Goal: Check status: Check status

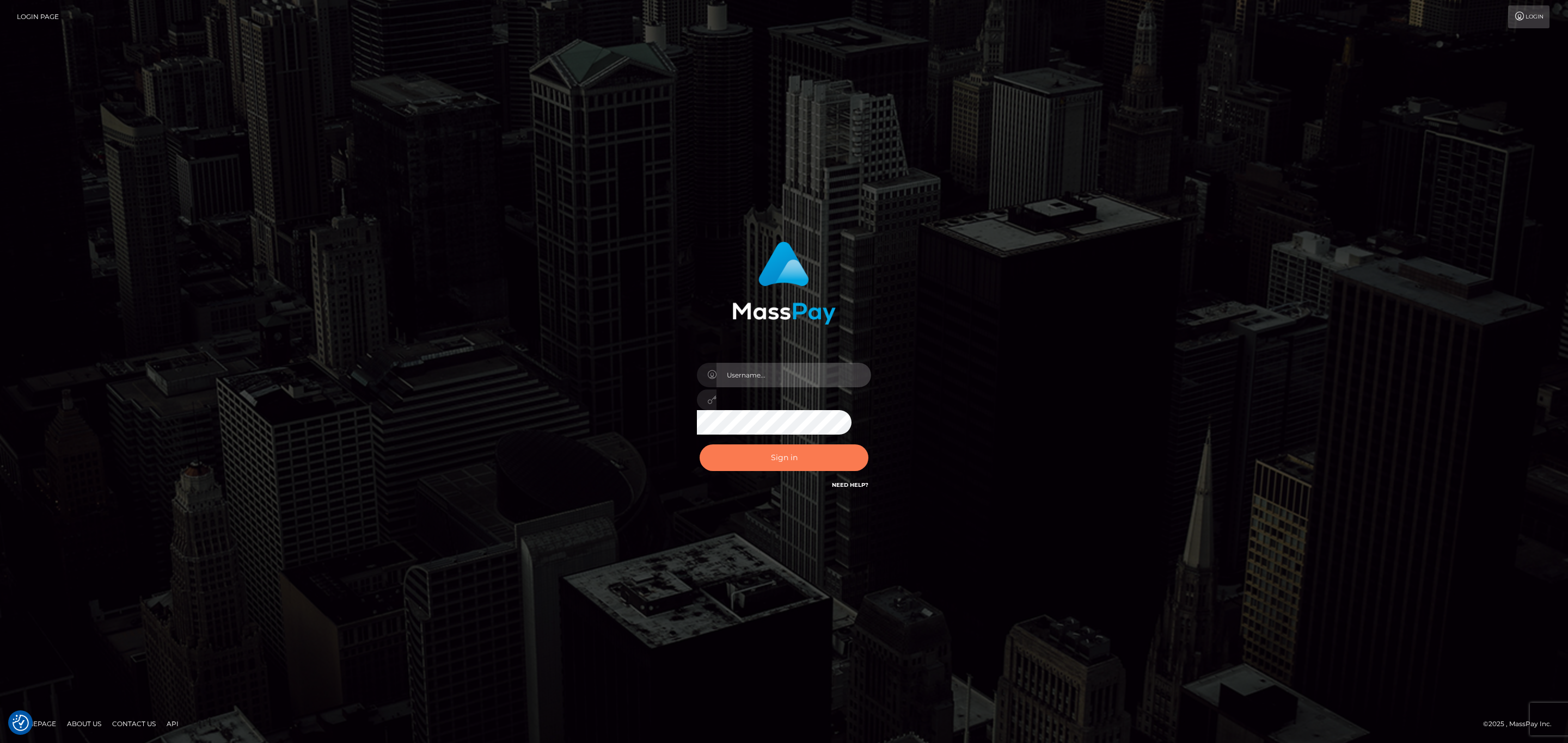
type input "[PERSON_NAME].megabonanza"
drag, startPoint x: 830, startPoint y: 465, endPoint x: 818, endPoint y: 358, distance: 107.7
click at [830, 465] on button "Sign in" at bounding box center [784, 457] width 168 height 27
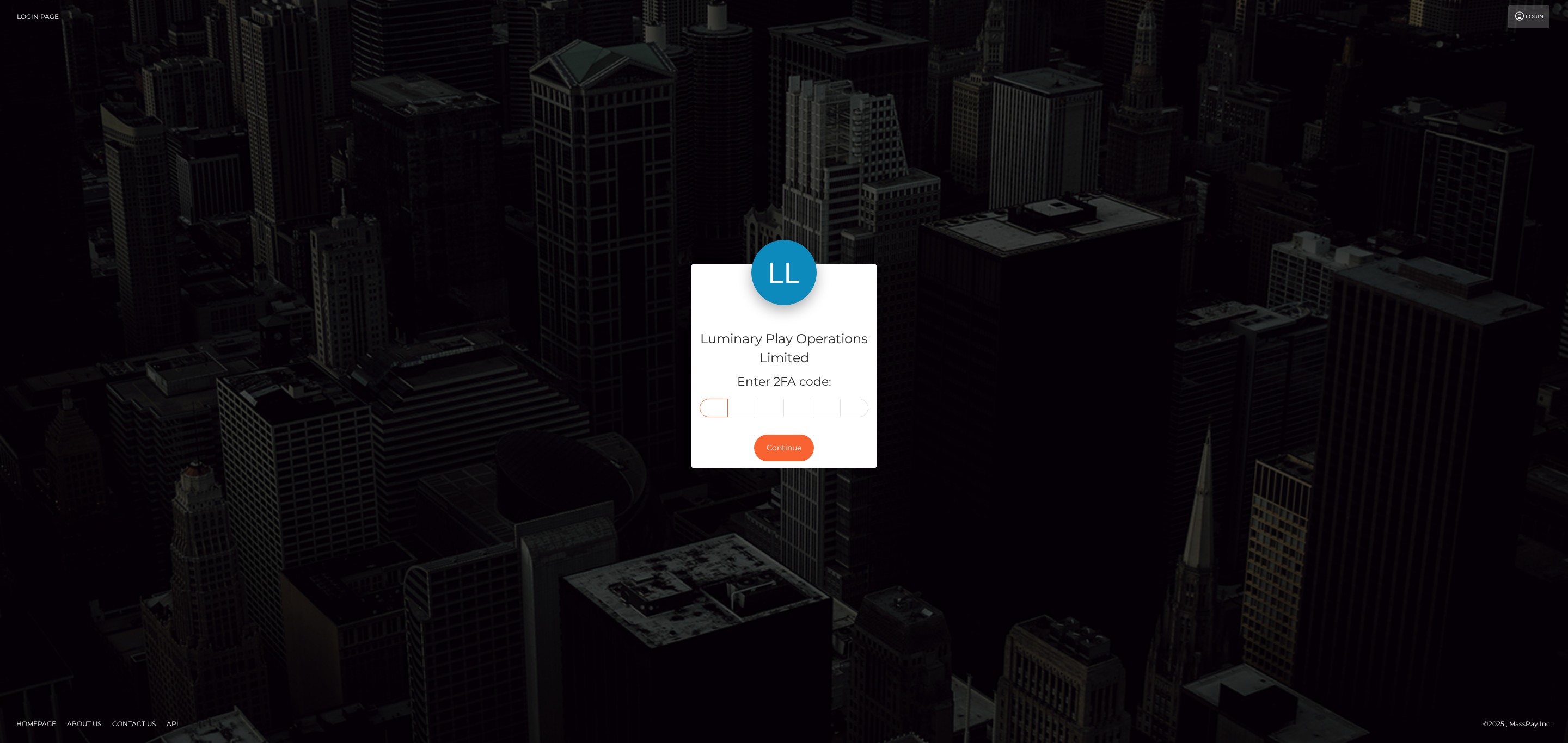
click at [711, 412] on input "text" at bounding box center [713, 408] width 28 height 19
paste input "1"
type input "1"
type input "7"
type input "4"
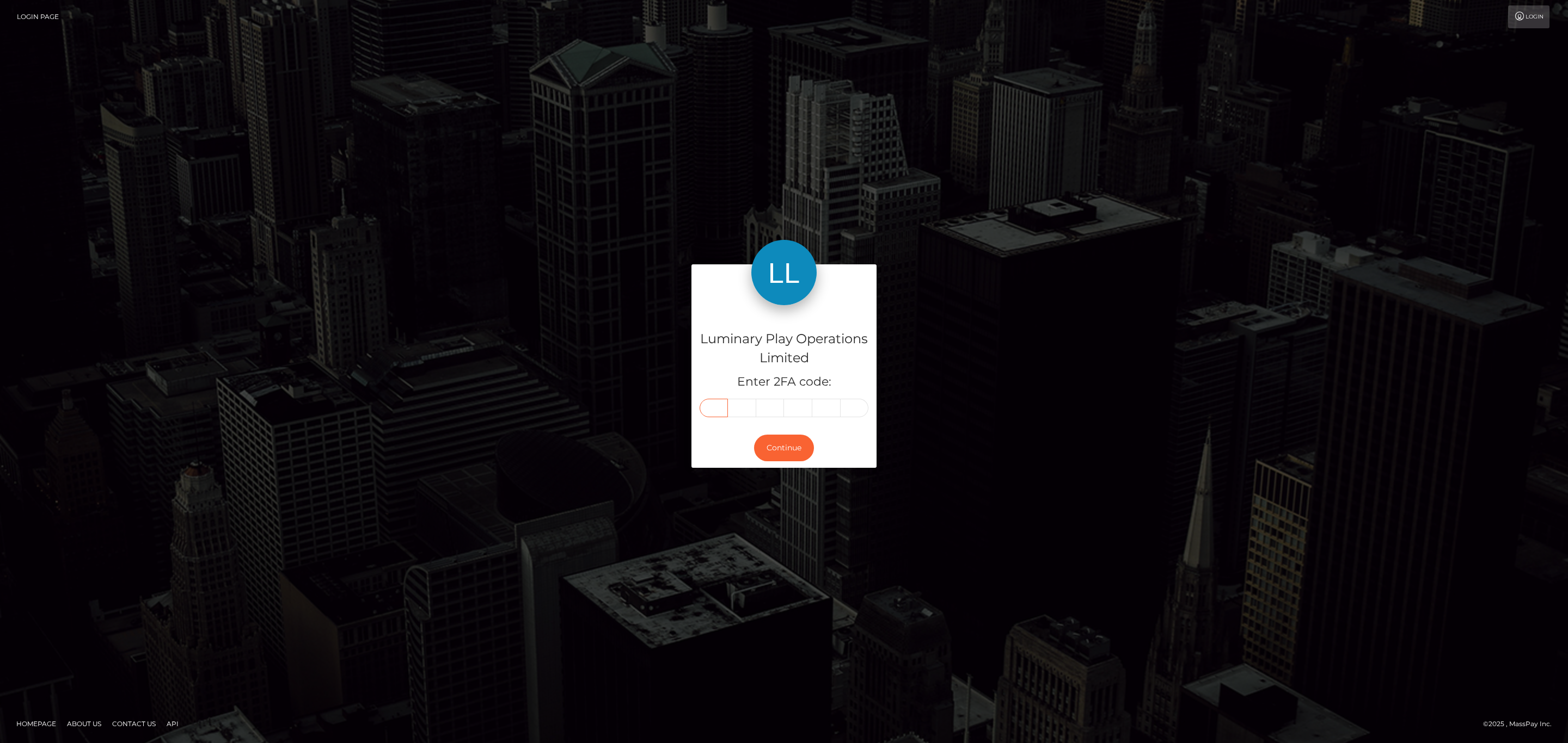
type input "0"
type input "8"
type input "0"
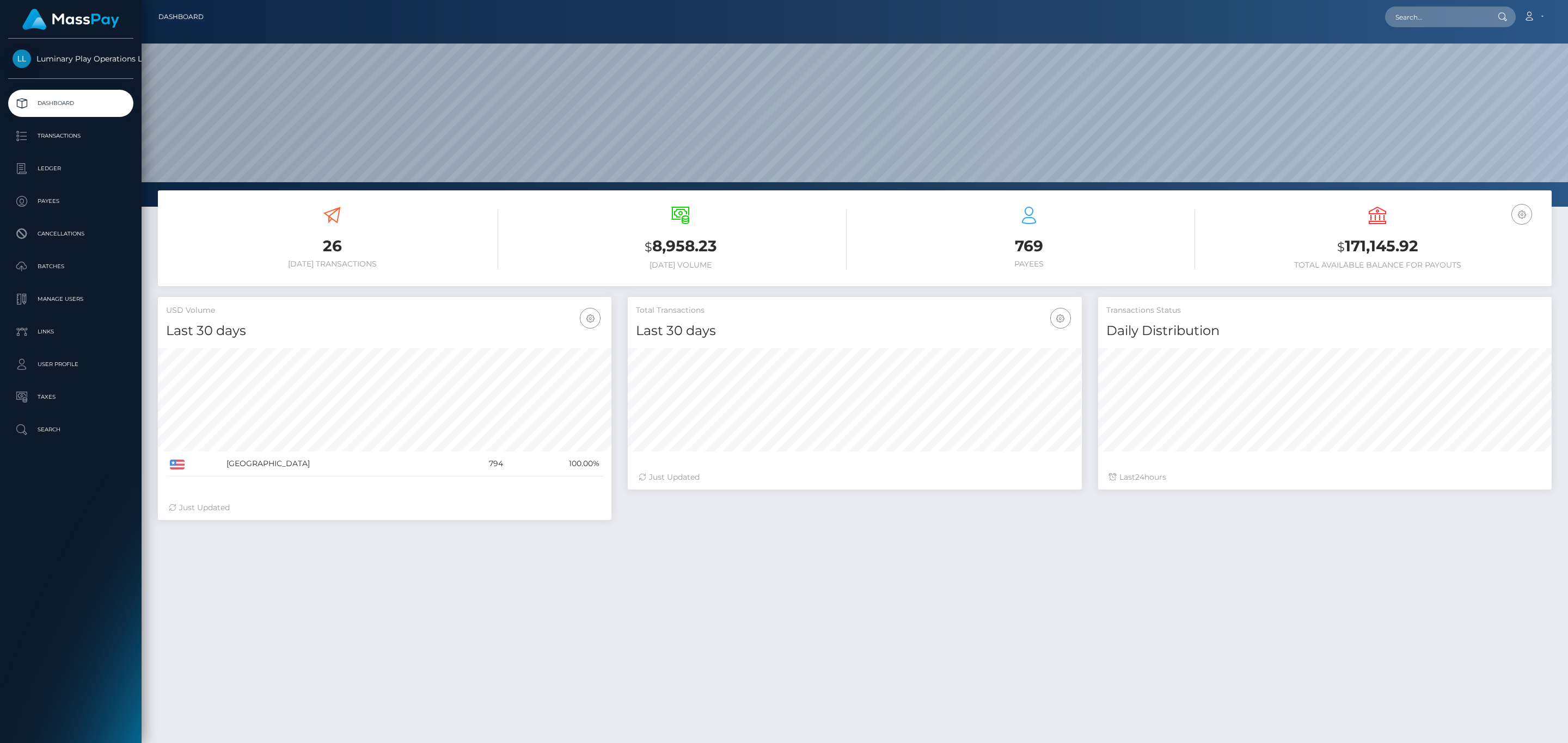
scroll to position [193, 453]
click at [1406, 245] on h3 "$ 171,145.92" at bounding box center [1377, 246] width 332 height 22
copy h3 "171,145.92"
click at [1532, 12] on icon at bounding box center [1529, 16] width 11 height 9
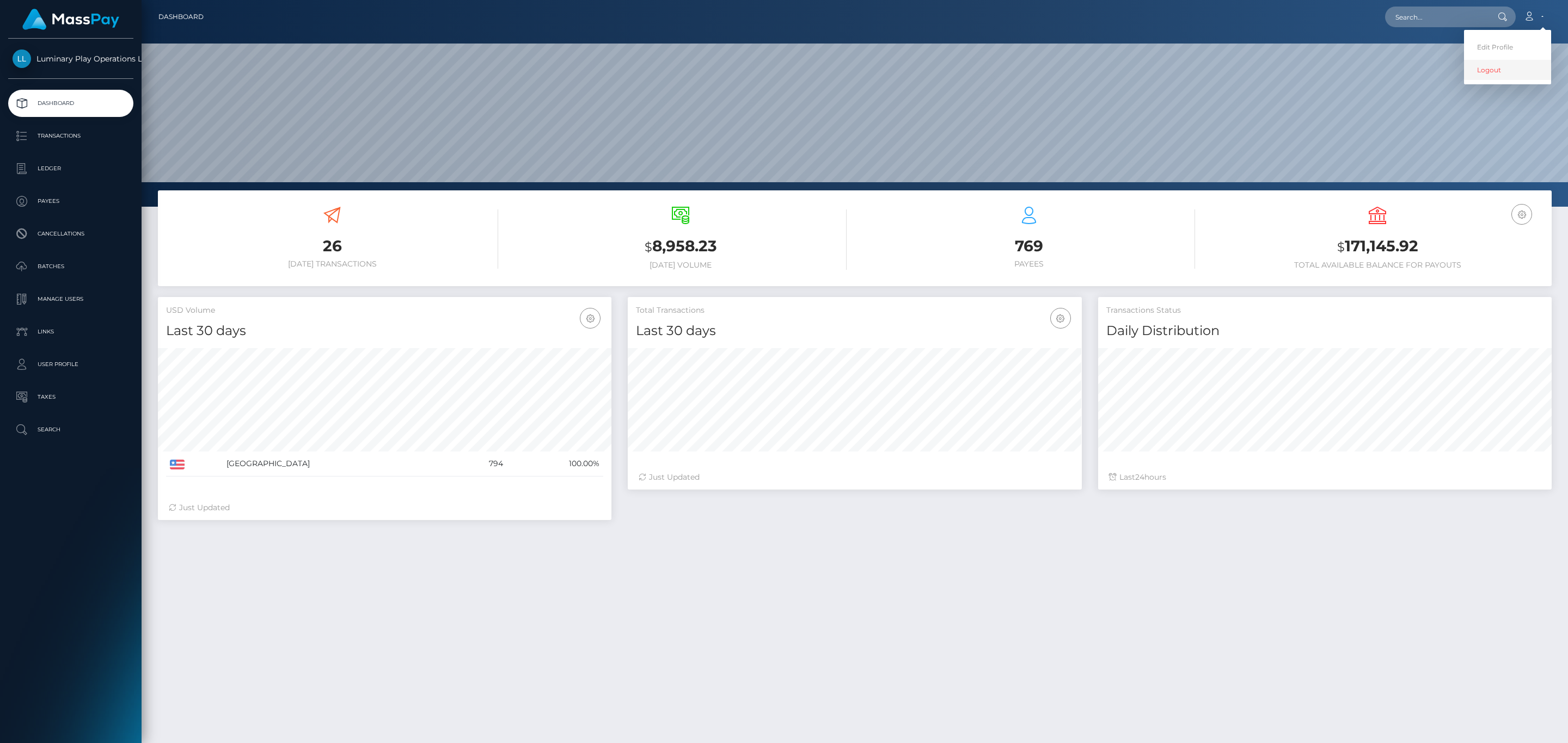
click at [1488, 74] on link "Logout" at bounding box center [1507, 70] width 87 height 20
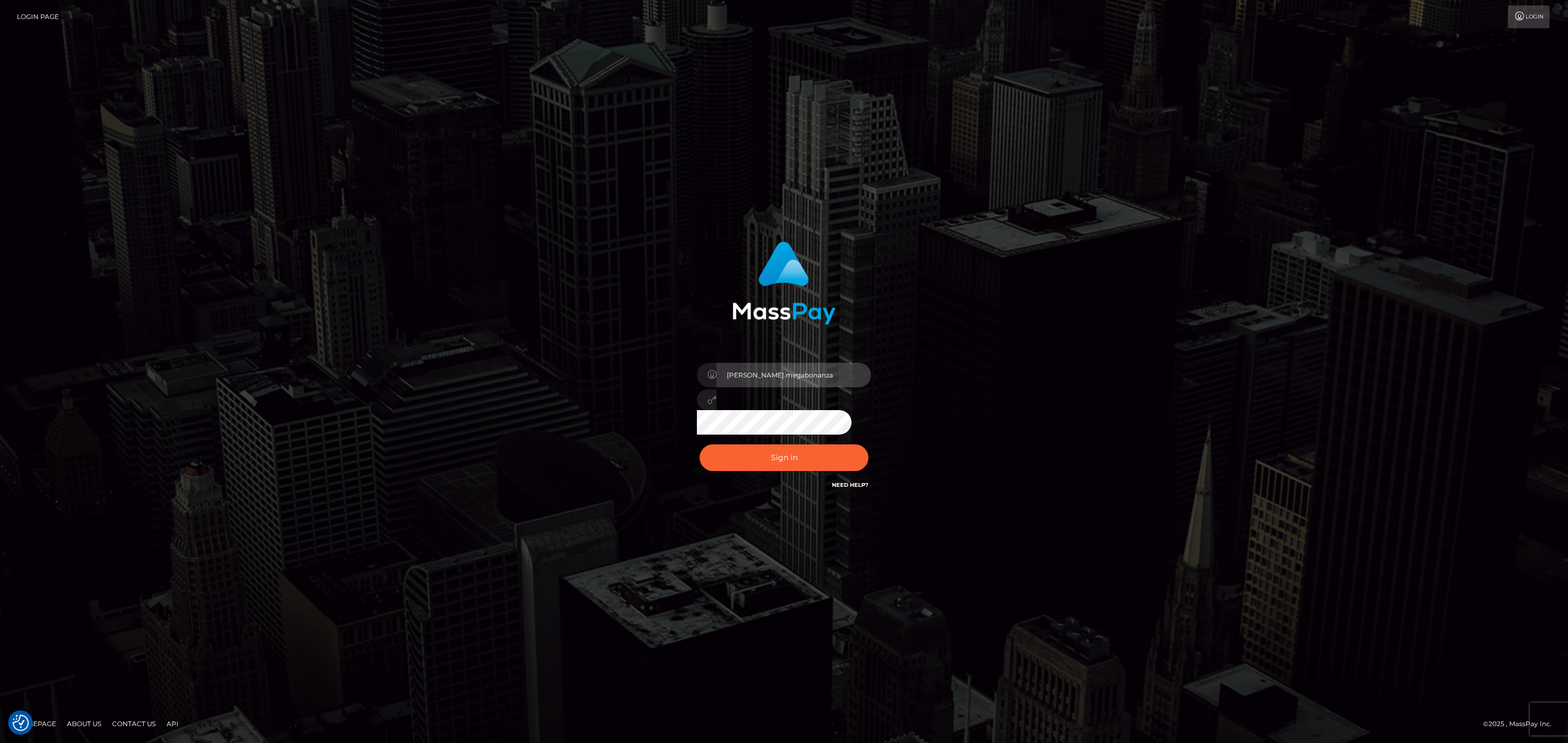
click at [789, 377] on input "sean.megabonanza" at bounding box center [794, 375] width 155 height 24
type input "Sean.silversocial1"
click at [777, 457] on button "Sign in" at bounding box center [784, 457] width 168 height 27
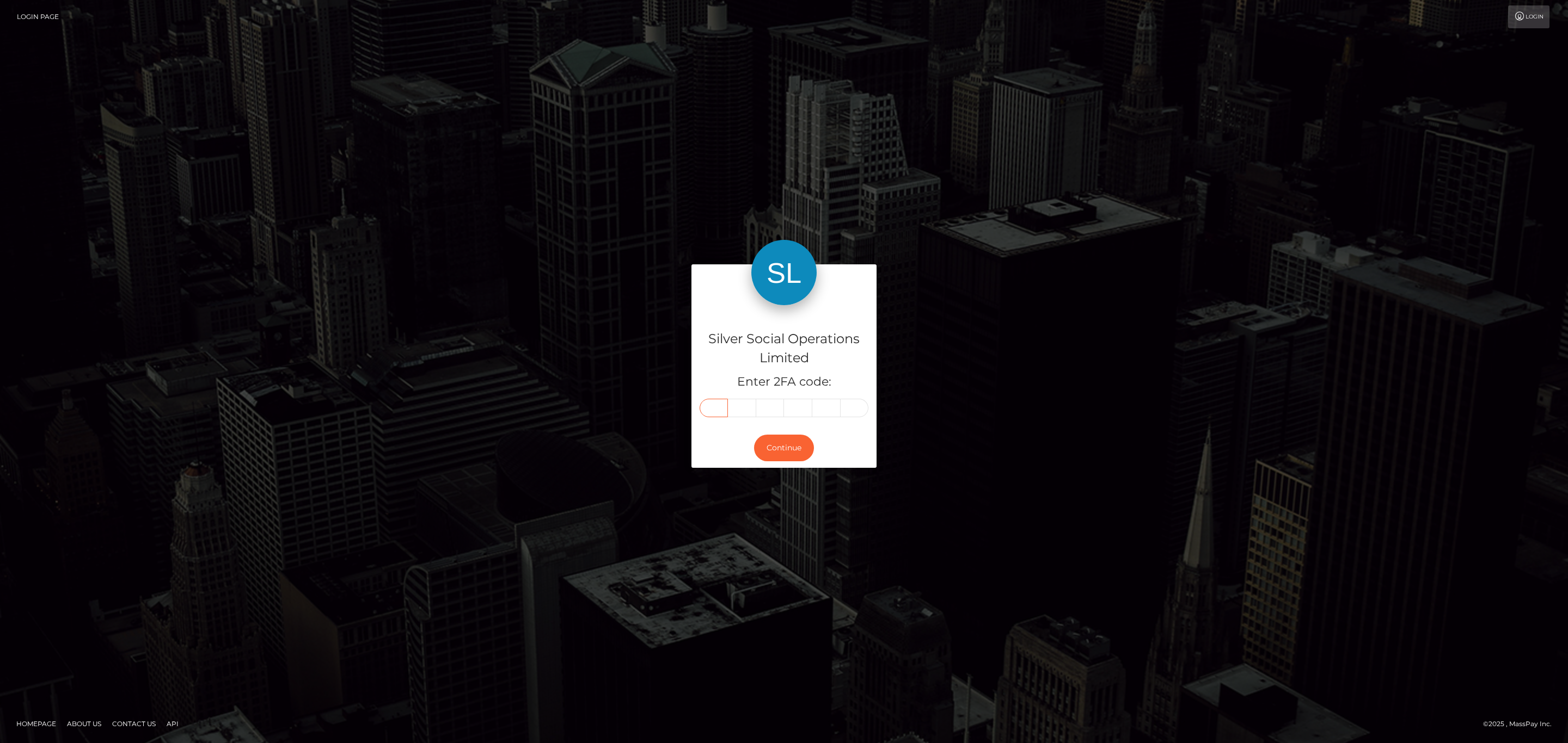
click at [716, 411] on input "text" at bounding box center [713, 408] width 28 height 19
paste input "3"
type input "3"
type input "7"
type input "9"
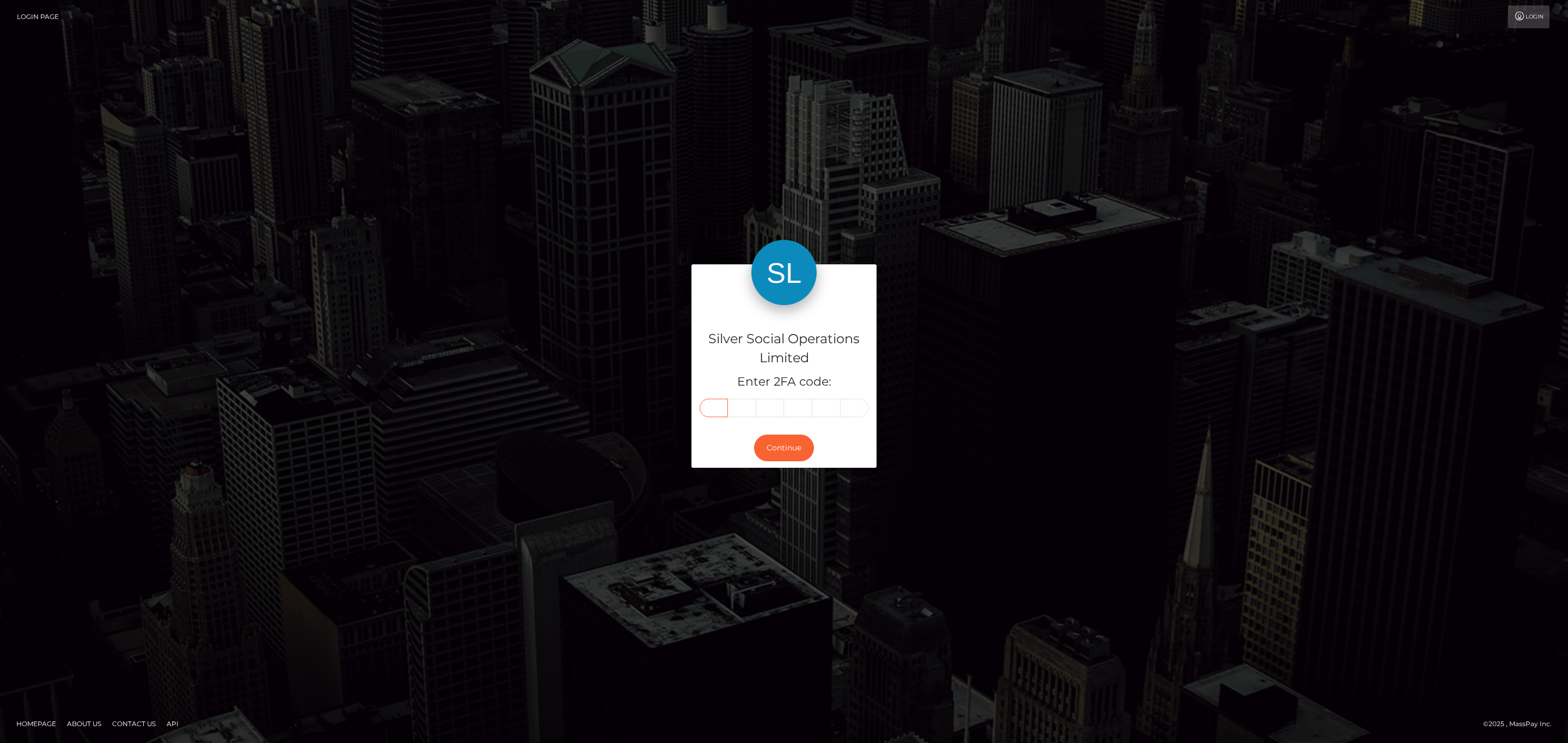
type input "7"
type input "9"
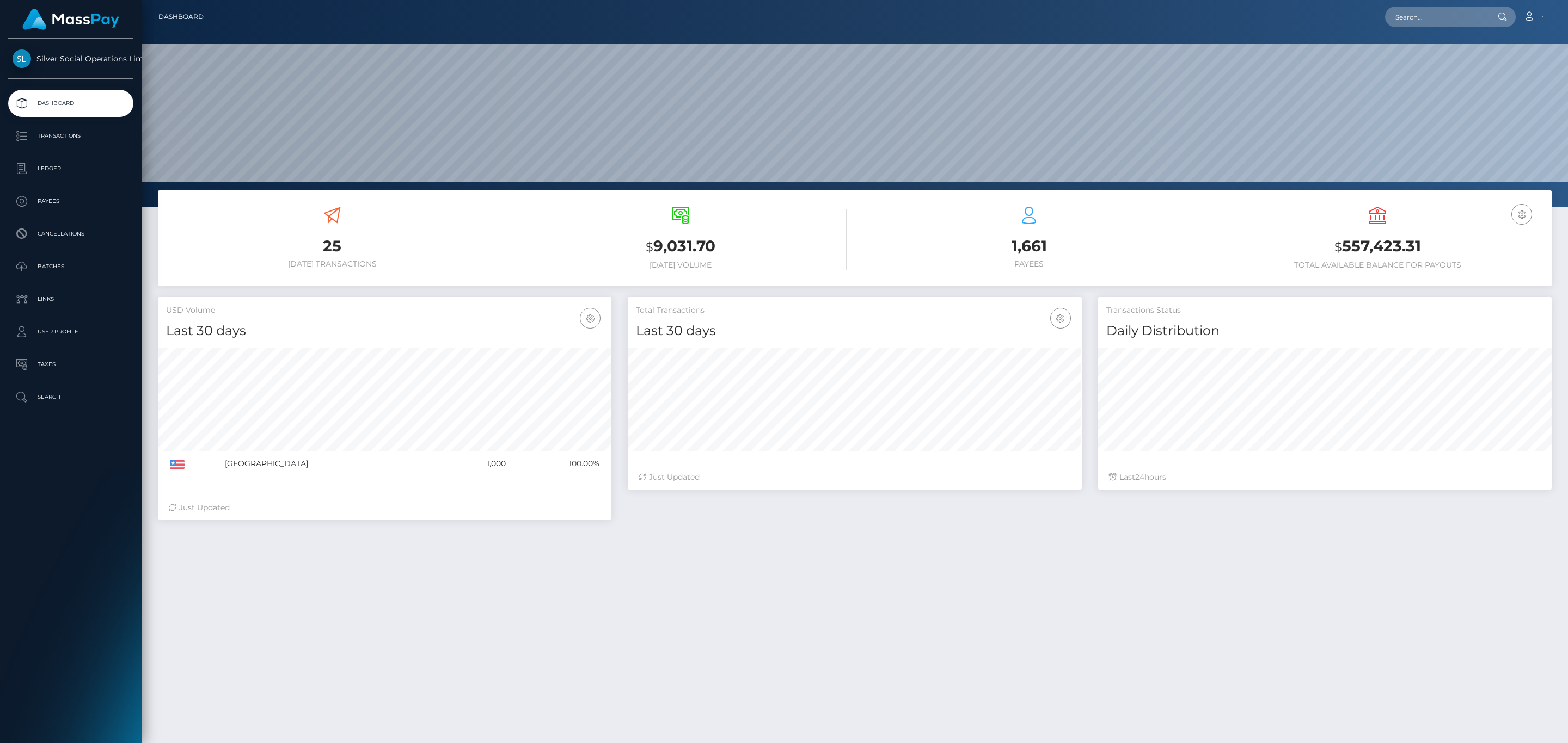
scroll to position [193, 453]
click at [1376, 245] on h3 "$ 557,423.31" at bounding box center [1377, 246] width 332 height 22
copy h3 "557,423.31"
click at [1541, 13] on link "Account" at bounding box center [1533, 17] width 32 height 23
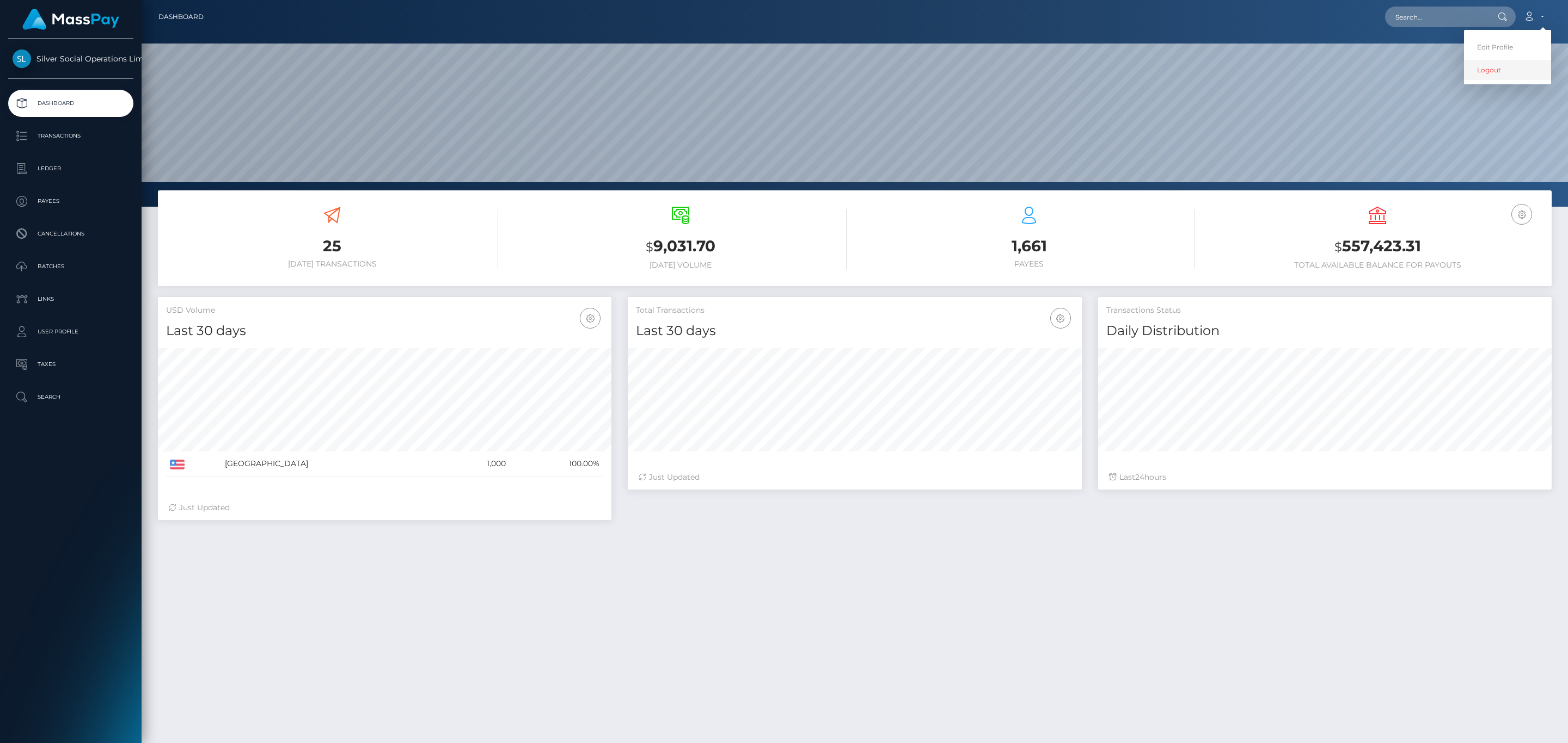
click at [1514, 69] on link "Logout" at bounding box center [1507, 70] width 87 height 20
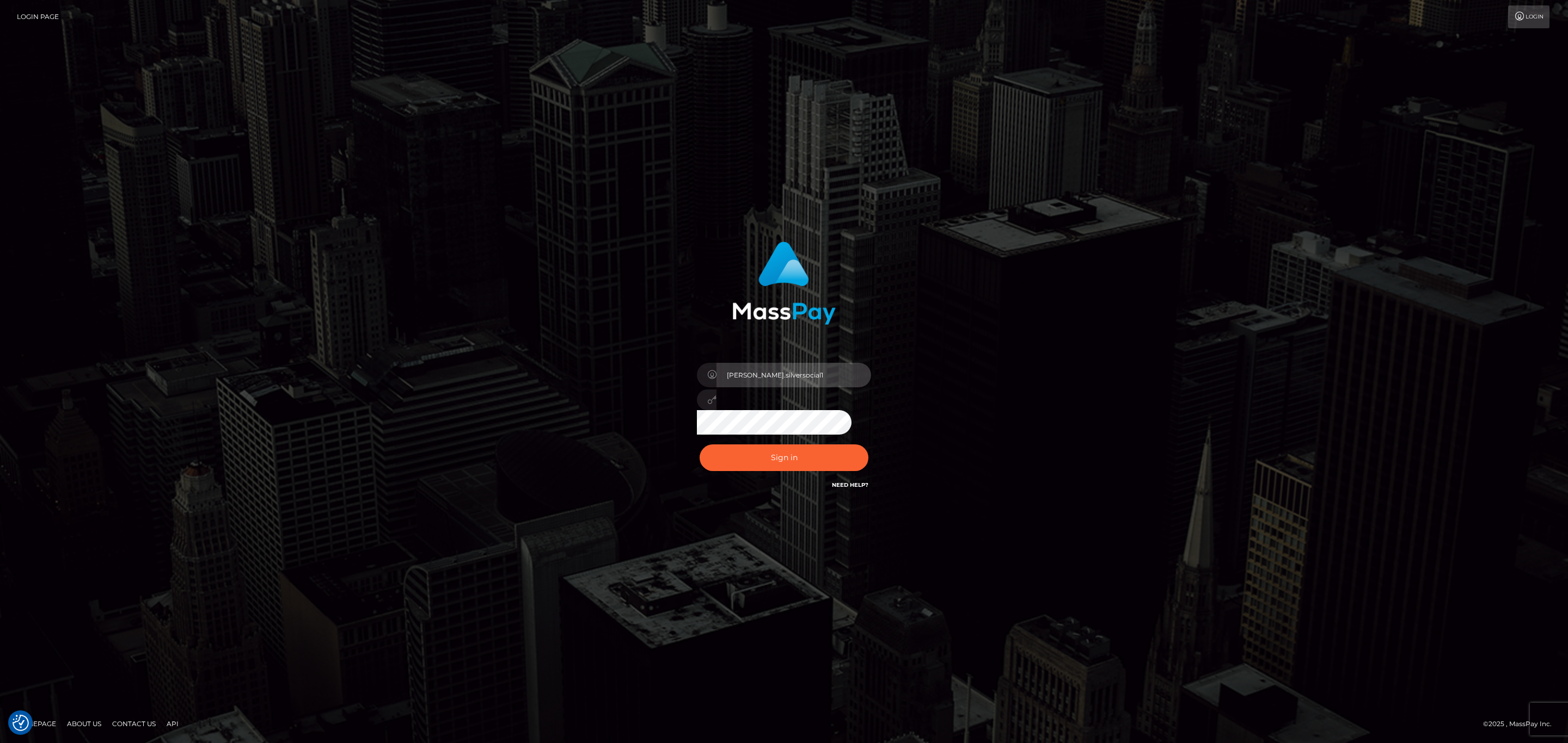
click at [806, 378] on input "[PERSON_NAME].silversocial1" at bounding box center [794, 375] width 155 height 24
type input "[PERSON_NAME].ace"
click at [802, 446] on button "Sign in" at bounding box center [784, 457] width 168 height 27
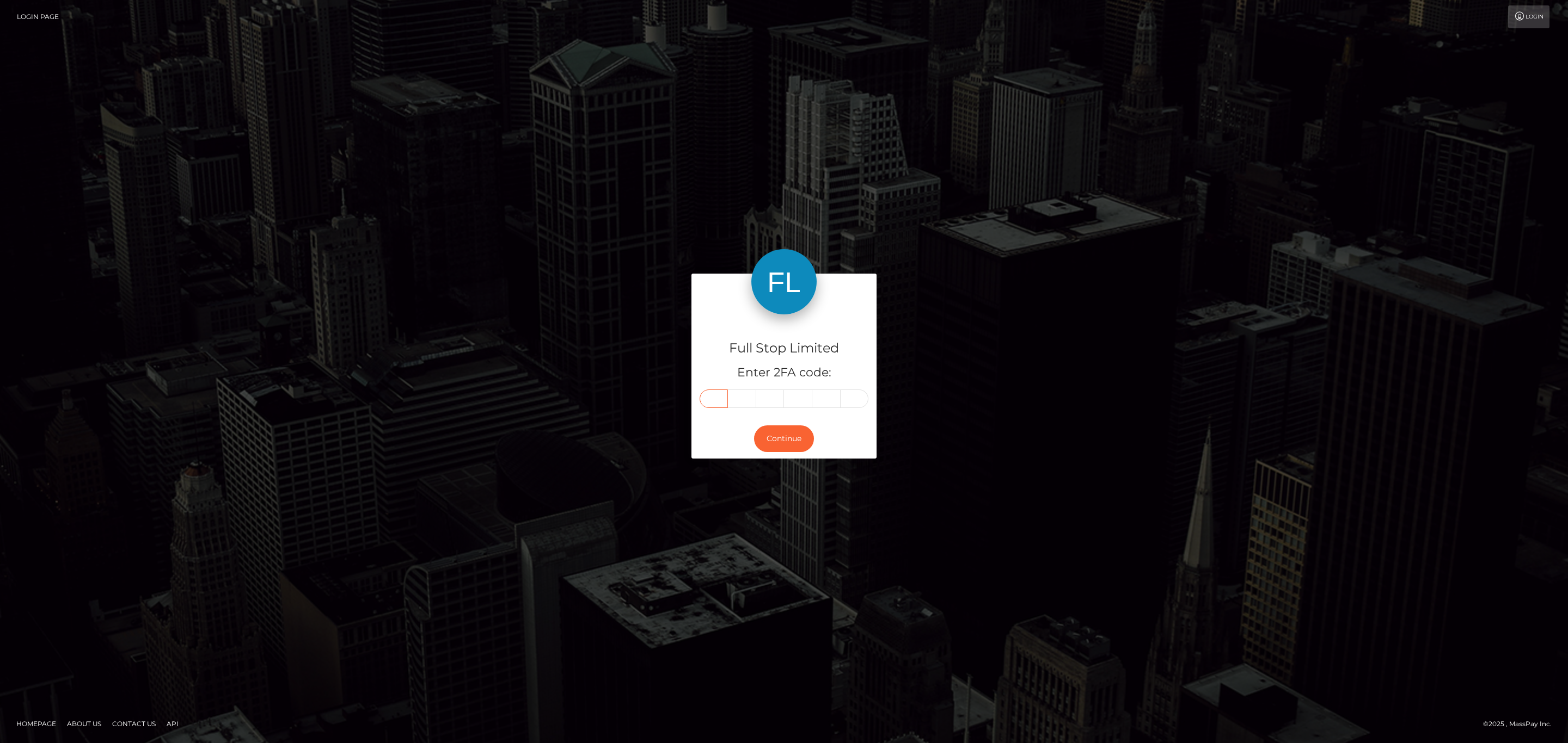
click at [713, 400] on input "text" at bounding box center [713, 399] width 28 height 19
paste input "5"
type input "5"
type input "7"
type input "0"
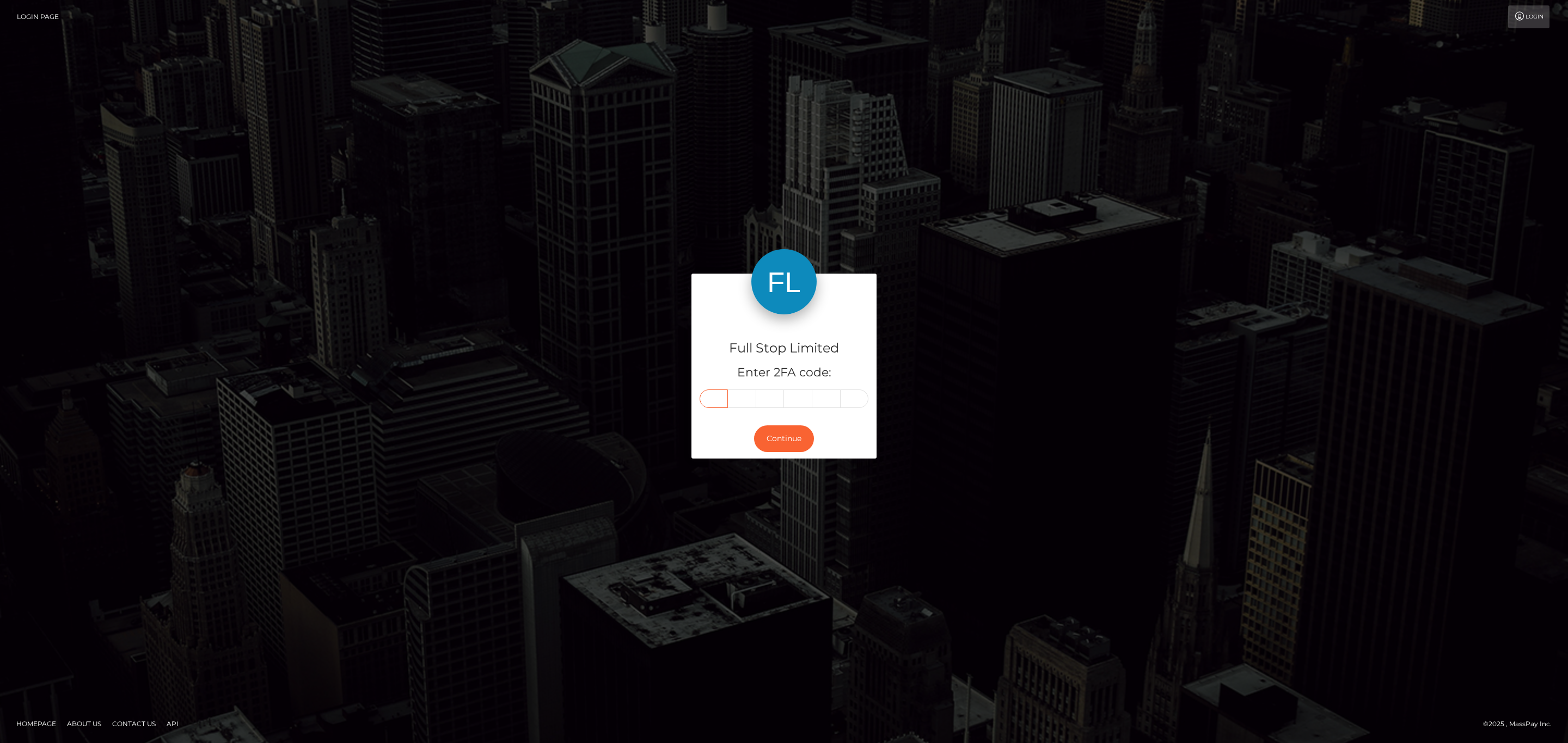
type input "9"
type input "2"
type input "6"
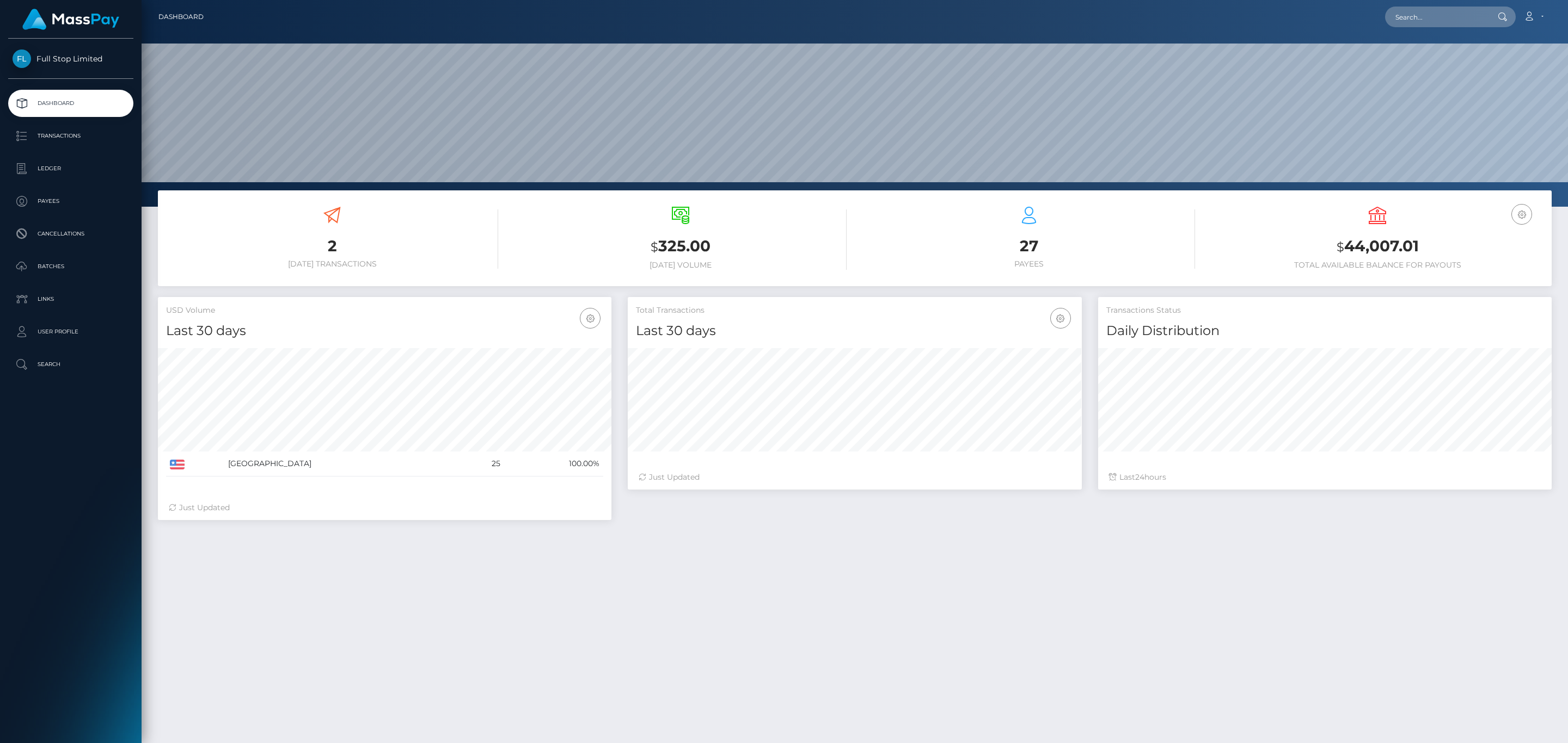
scroll to position [193, 453]
click at [1367, 257] on div "USD Balance $ 44,007.01 Total Available Balance for Payouts" at bounding box center [1377, 239] width 332 height 63
click at [1367, 257] on h3 "$ 44,007.01" at bounding box center [1377, 246] width 332 height 22
copy div ",007.01 Total Available"
click at [1371, 261] on h6 "Total Available Balance for Payouts" at bounding box center [1377, 265] width 332 height 9
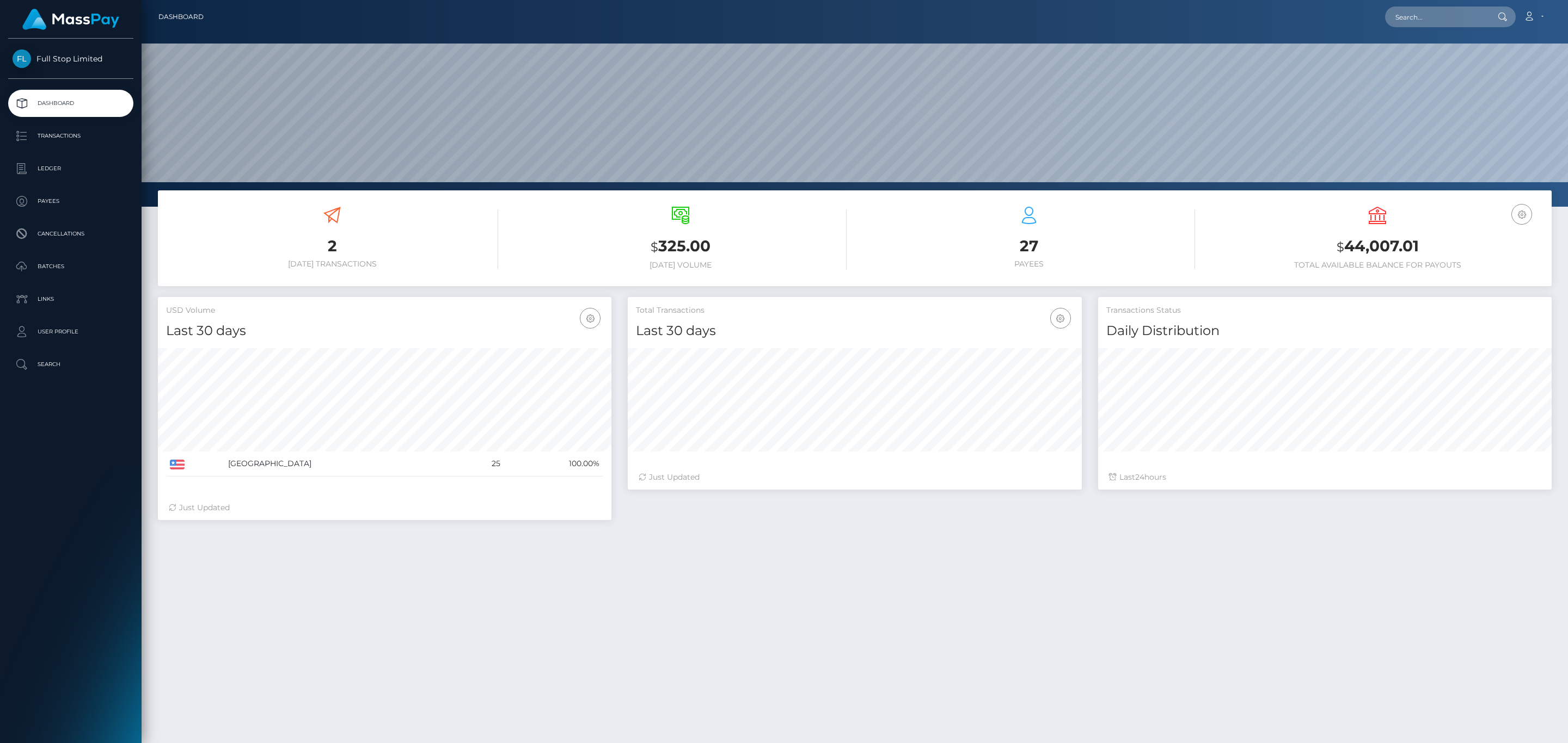
click at [1370, 249] on h3 "$ 44,007.01" at bounding box center [1377, 246] width 332 height 22
click at [1370, 248] on h3 "$ 44,007.01" at bounding box center [1377, 246] width 332 height 22
copy h3 "44,007.01"
click at [1528, 14] on icon at bounding box center [1529, 16] width 11 height 9
click at [1504, 78] on link "Logout" at bounding box center [1507, 70] width 87 height 20
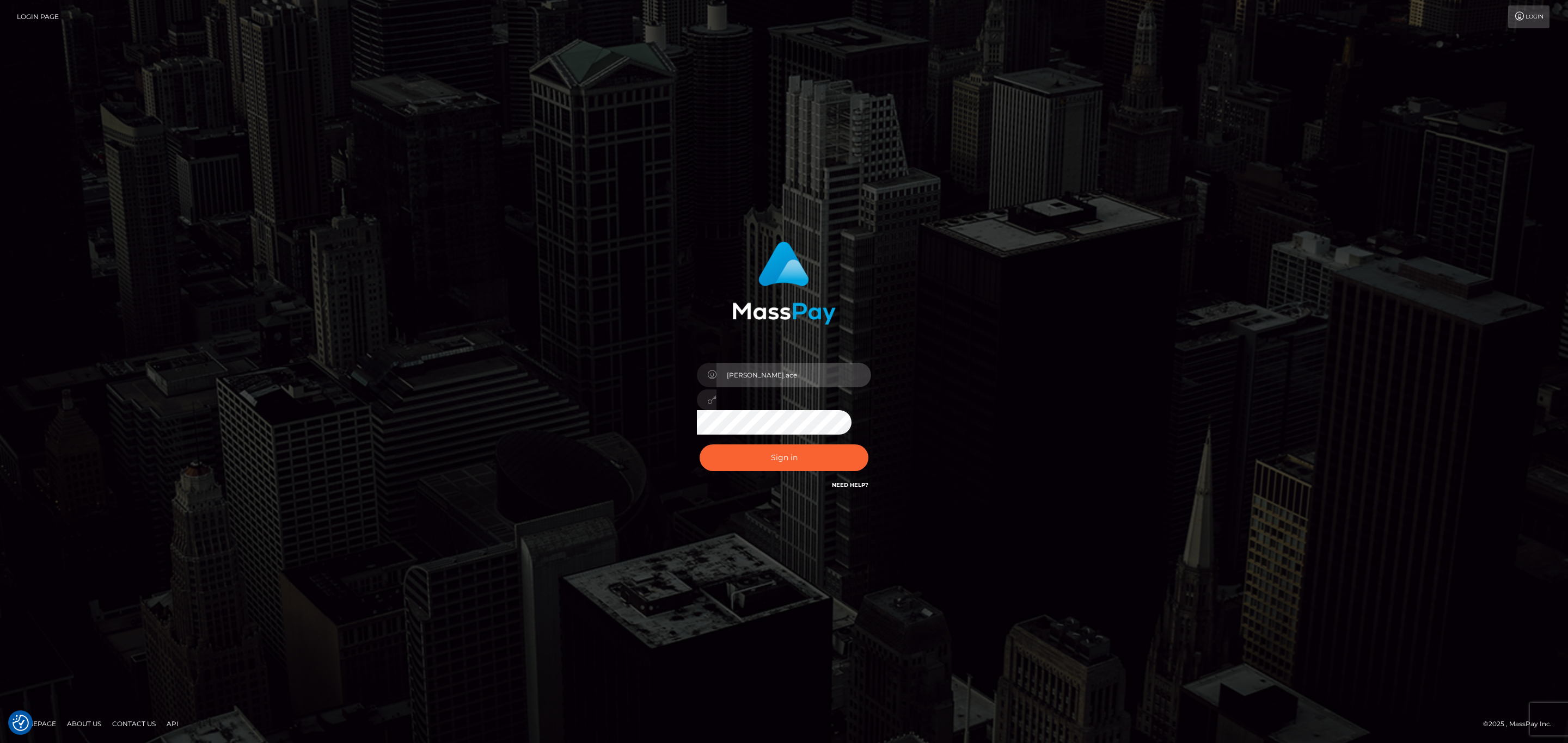
click at [804, 379] on input "[PERSON_NAME].ace" at bounding box center [794, 375] width 155 height 24
type input "[PERSON_NAME].silversocial1"
click at [829, 466] on button "Sign in" at bounding box center [784, 457] width 168 height 27
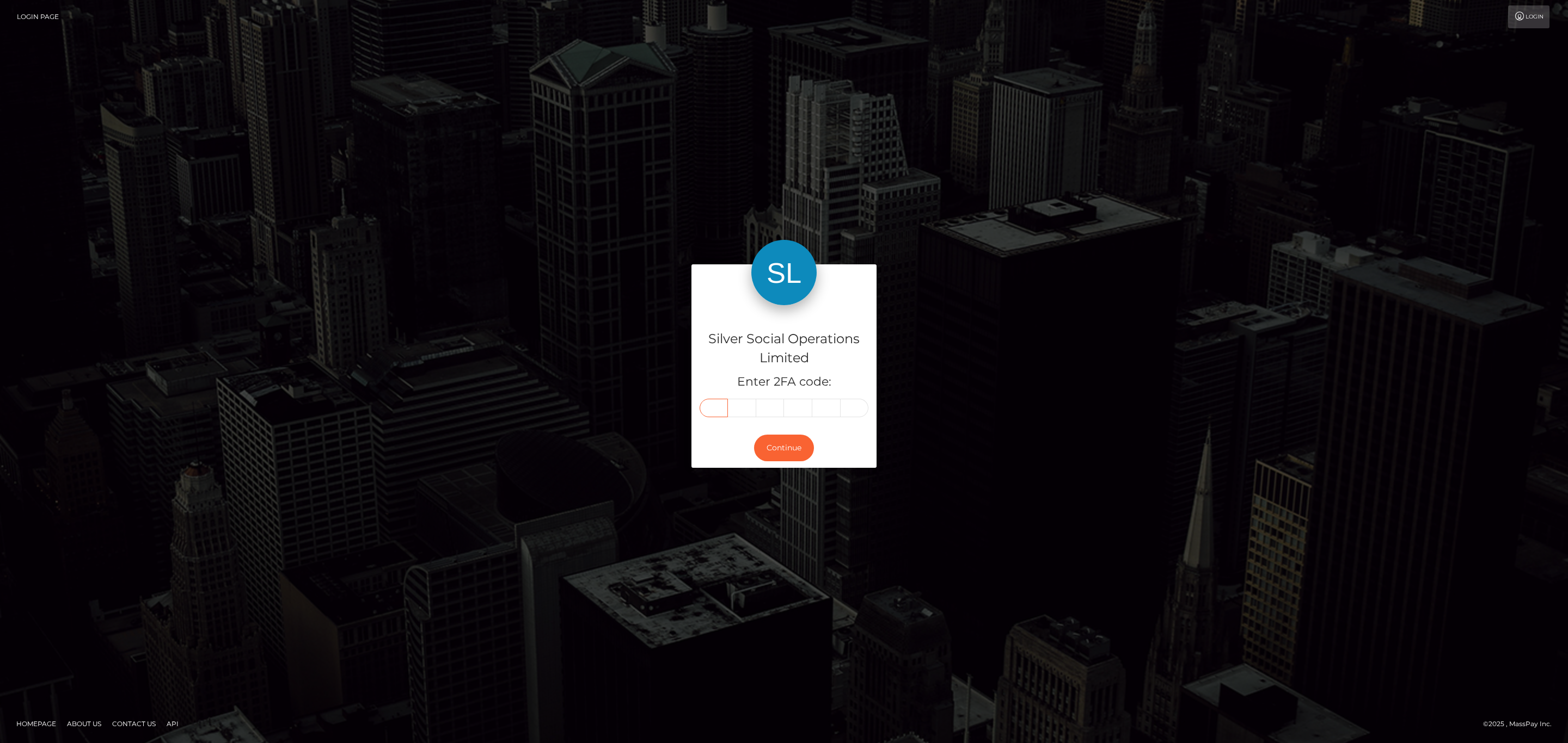
click at [711, 413] on input "text" at bounding box center [713, 408] width 28 height 19
paste input "5"
type input "5"
type input "7"
type input "8"
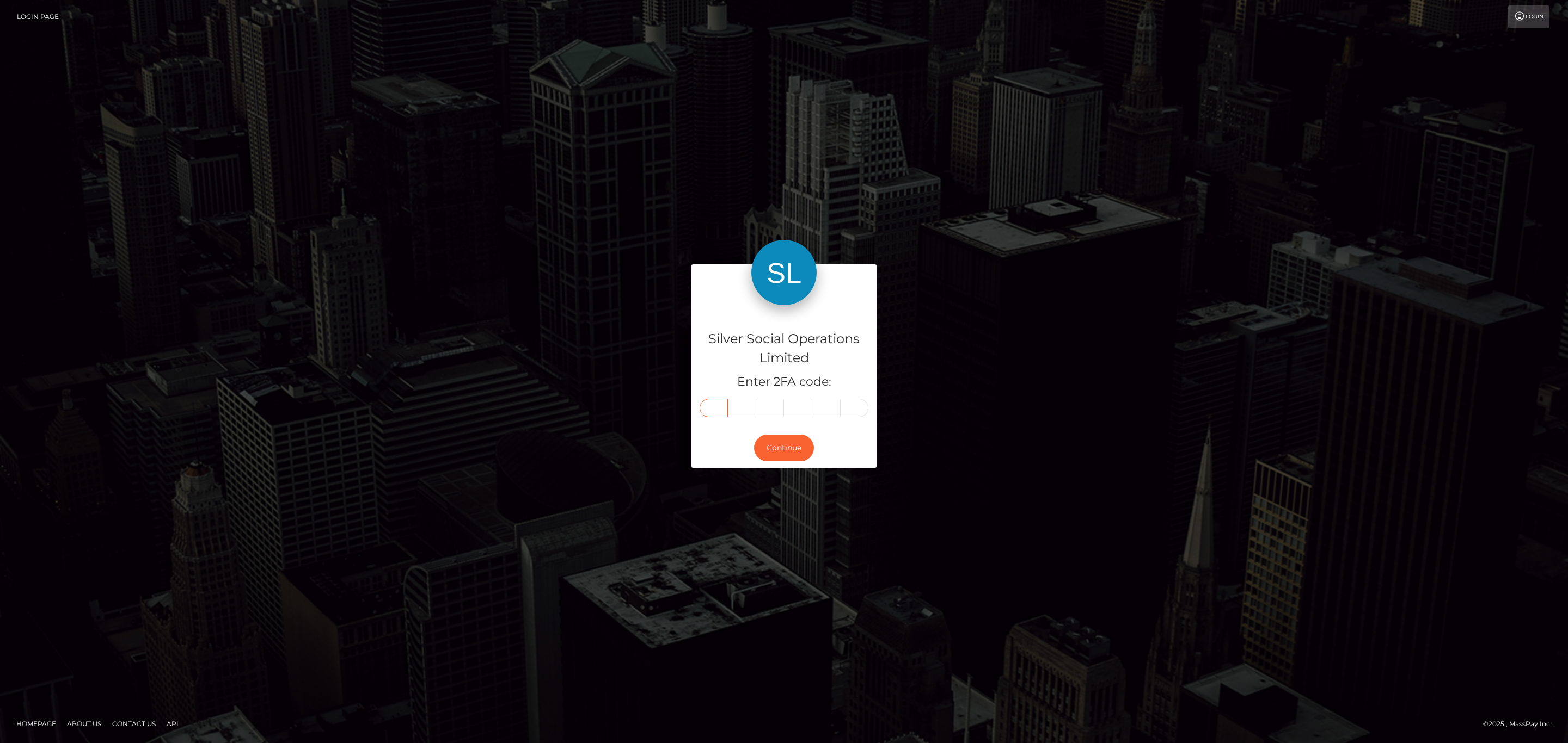
type input "3"
type input "8"
type input "7"
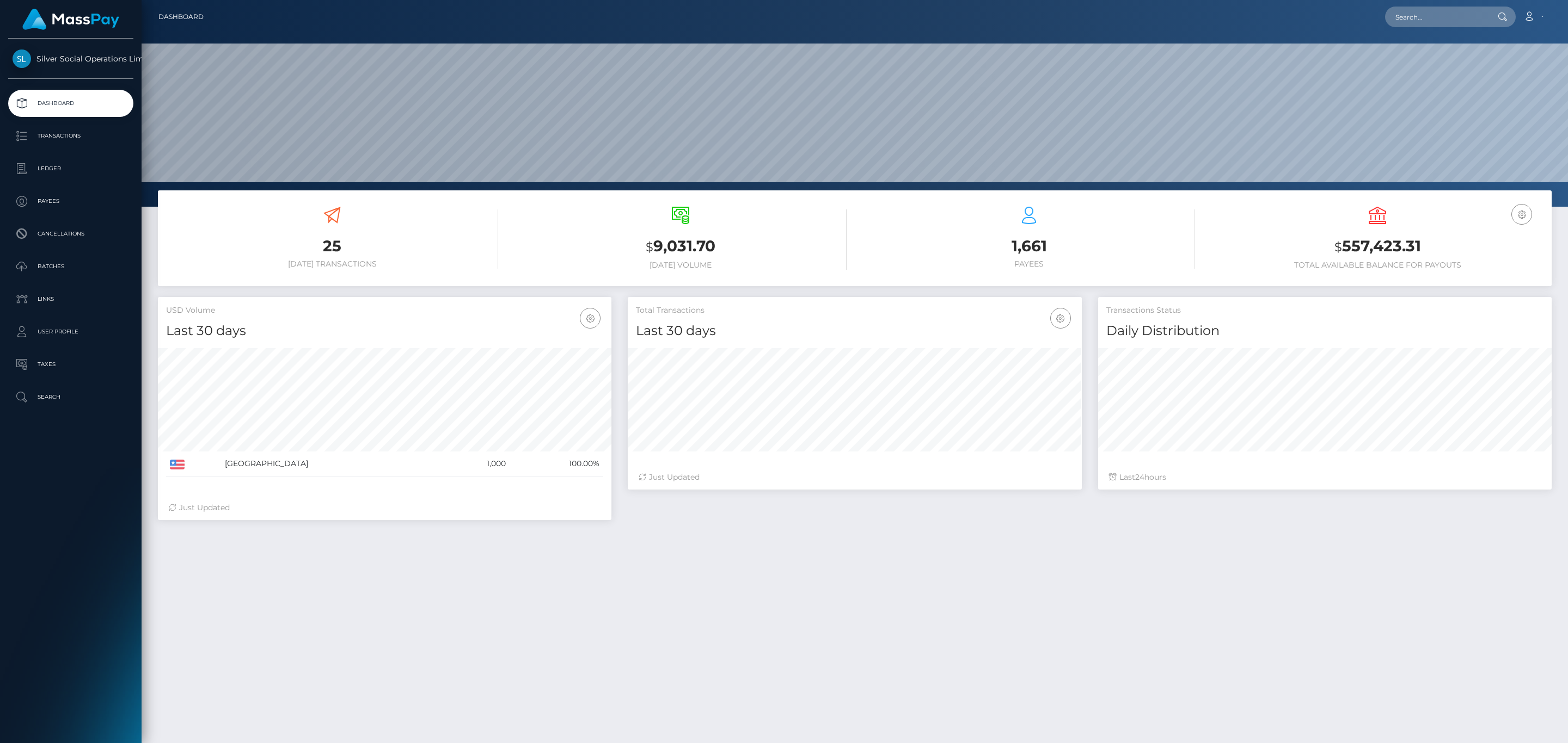
scroll to position [193, 453]
click at [62, 138] on p "Transactions" at bounding box center [70, 135] width 116 height 16
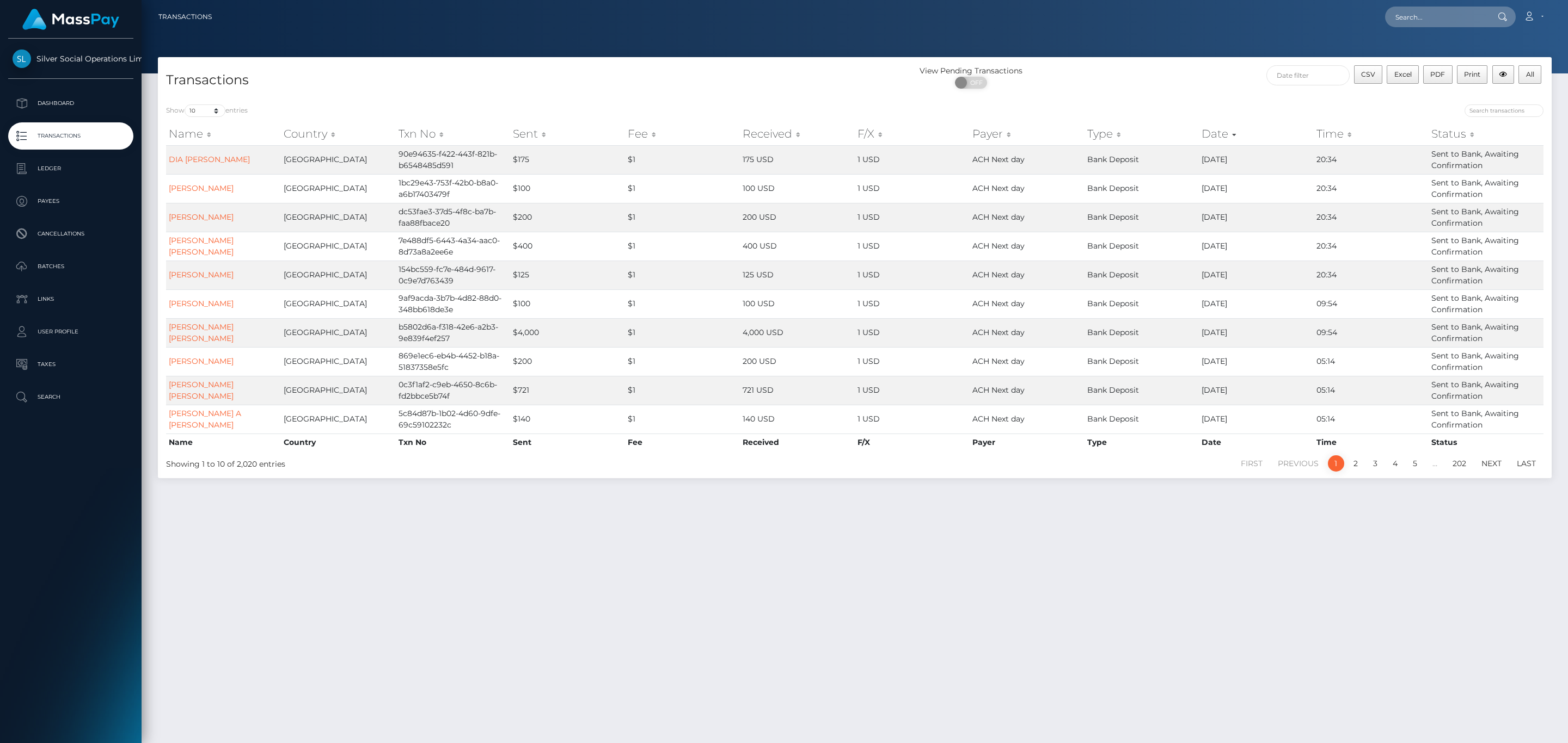
drag, startPoint x: 984, startPoint y: 83, endPoint x: 1045, endPoint y: 85, distance: 61.0
click at [984, 83] on span "OFF" at bounding box center [974, 82] width 27 height 12
checkbox input "true"
click at [1197, 87] on div "View Pending Transactions ON OFF" at bounding box center [1029, 80] width 348 height 29
click at [1318, 78] on input "text" at bounding box center [1308, 75] width 83 height 20
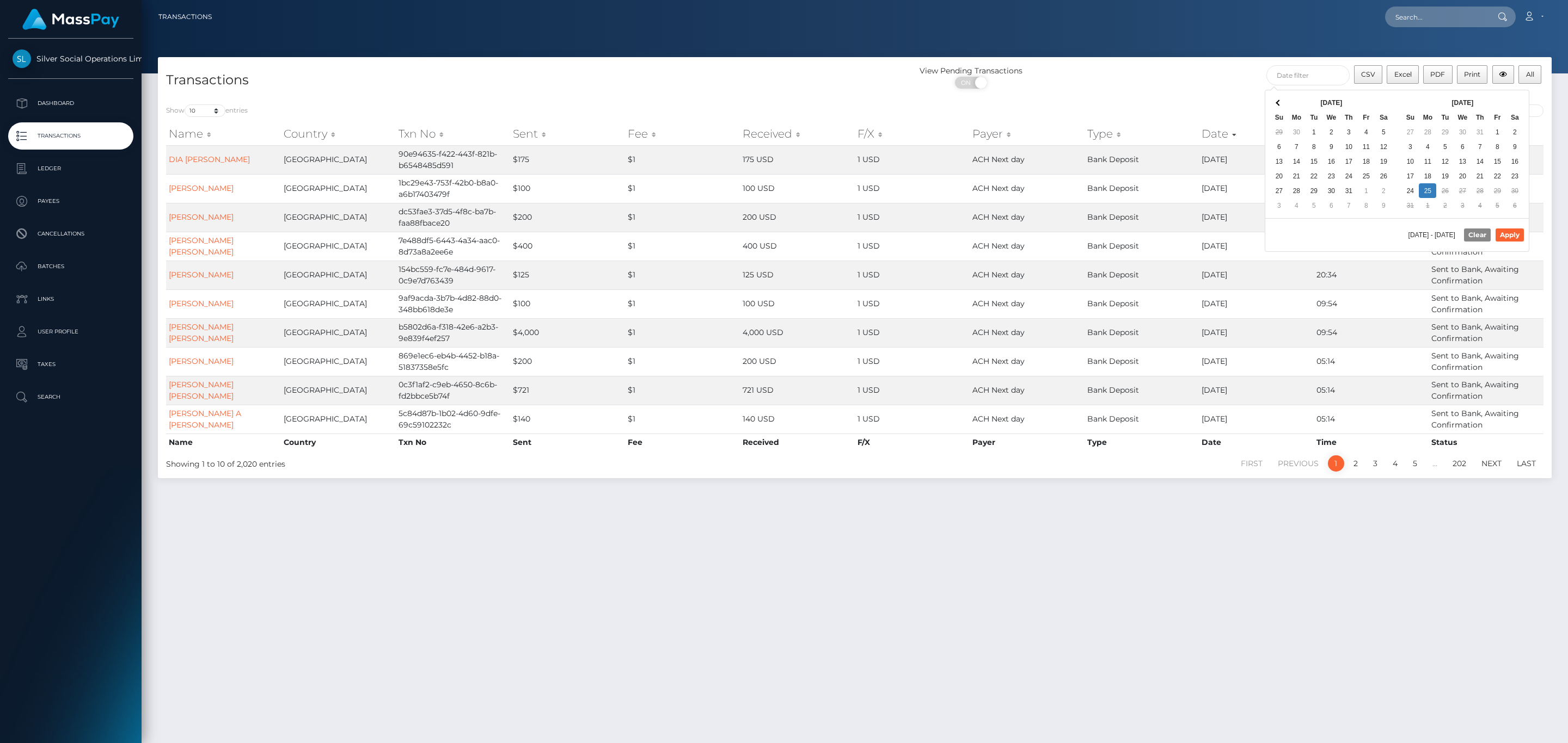
click at [1505, 100] on th "Aug 2025" at bounding box center [1462, 102] width 87 height 15
click at [1514, 236] on button "Apply" at bounding box center [1509, 235] width 28 height 13
type input "07/01/2025 - 08/25/2025"
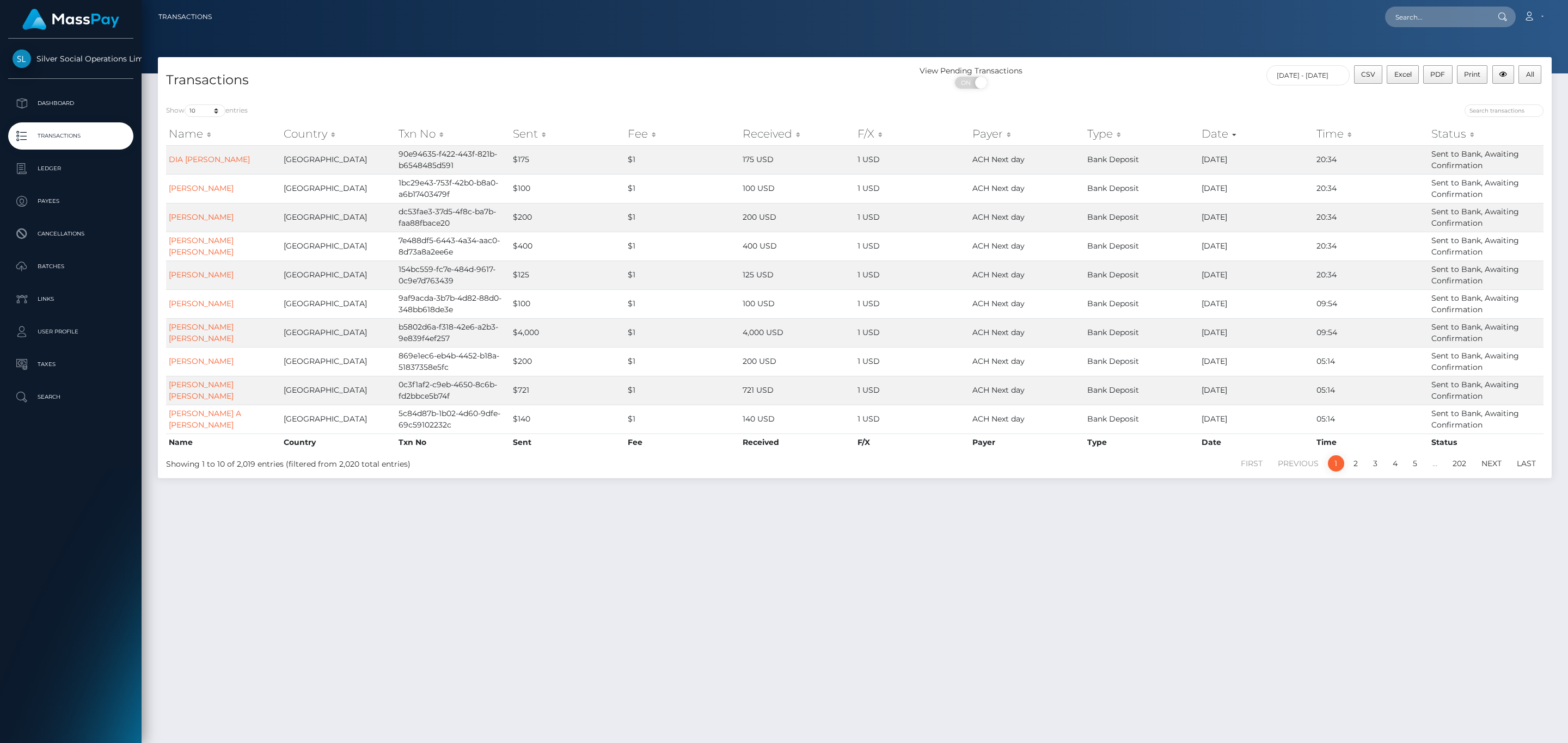
click at [1184, 77] on div "View Pending Transactions ON OFF" at bounding box center [1029, 80] width 348 height 29
click at [1529, 79] on button "All" at bounding box center [1530, 75] width 23 height 19
